Goal: Check status: Check status

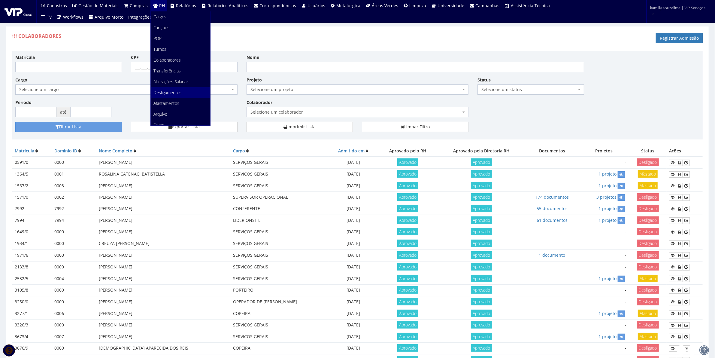
scroll to position [75, 0]
click at [168, 49] on link "Faltas" at bounding box center [180, 49] width 59 height 11
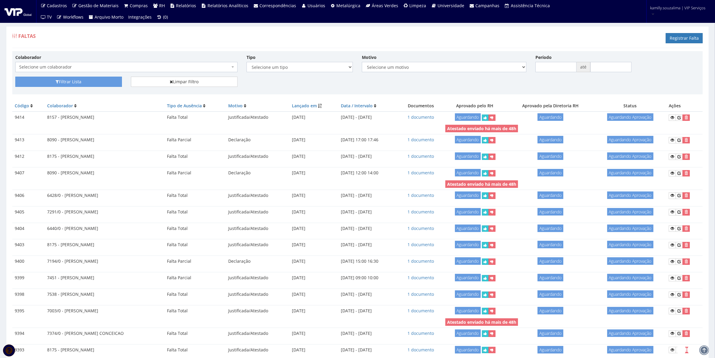
click at [178, 63] on span "Selecione um colaborador" at bounding box center [126, 67] width 222 height 10
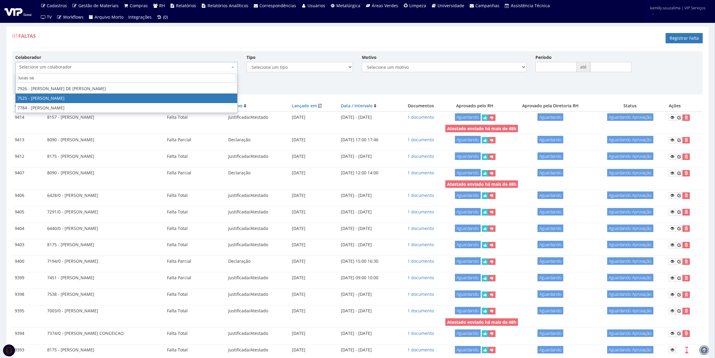
type input "lucas sa"
select select "1494"
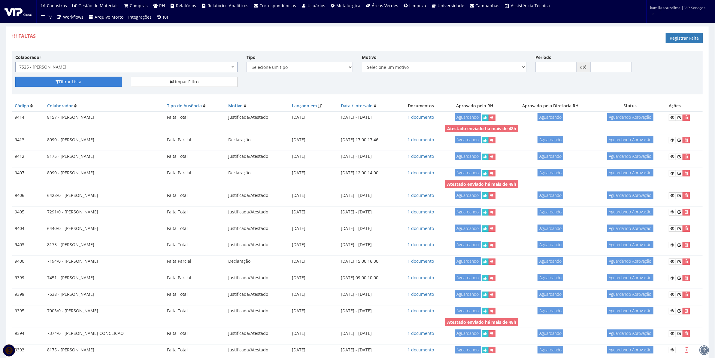
click at [64, 80] on button "Filtrar Lista" at bounding box center [68, 82] width 107 height 10
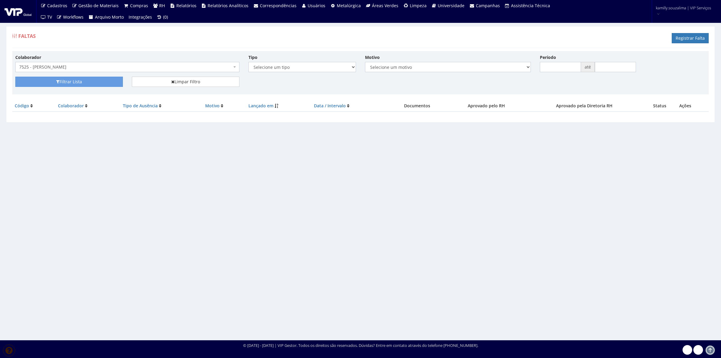
click at [128, 69] on span "7525 - [PERSON_NAME]" at bounding box center [125, 67] width 213 height 6
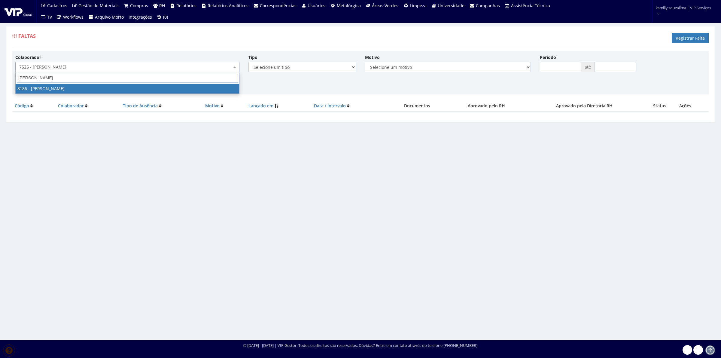
type input "lucas mat"
drag, startPoint x: 152, startPoint y: 65, endPoint x: 152, endPoint y: 68, distance: 3.6
click at [152, 66] on span "7525 - [PERSON_NAME]" at bounding box center [127, 67] width 224 height 10
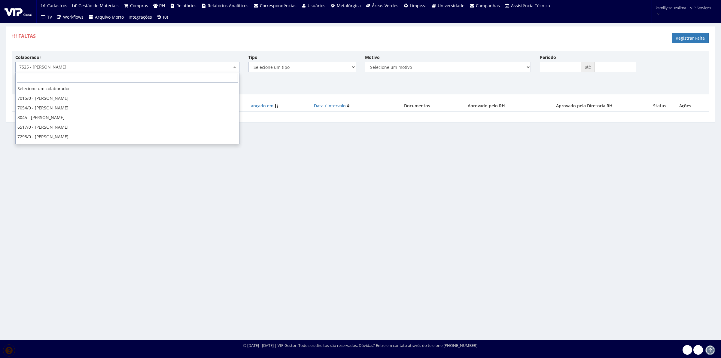
click at [103, 65] on span "7525 - [PERSON_NAME]" at bounding box center [125, 67] width 213 height 6
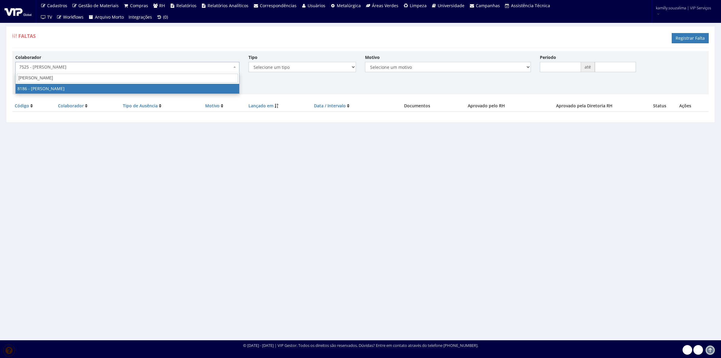
type input "lucas ma"
select select "4098"
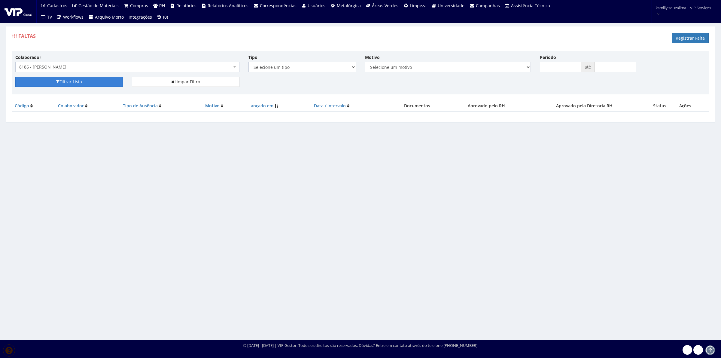
click at [72, 84] on button "Filtrar Lista" at bounding box center [69, 82] width 108 height 10
click at [81, 77] on button "Filtrar Lista" at bounding box center [69, 82] width 108 height 10
click at [82, 81] on button "Filtrar Lista" at bounding box center [69, 82] width 108 height 10
